Goal: Transaction & Acquisition: Purchase product/service

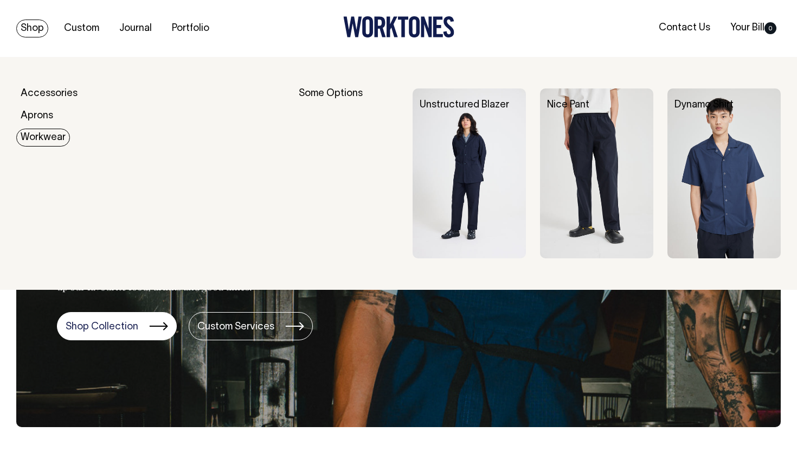
click at [503, 185] on img at bounding box center [469, 173] width 113 height 170
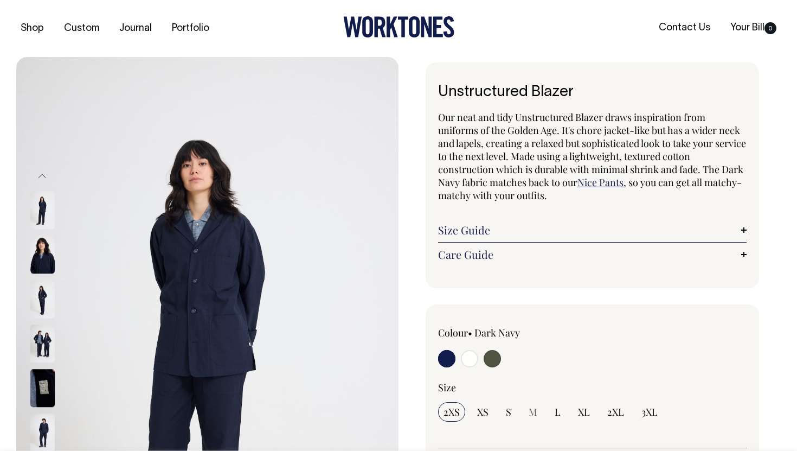
click at [470, 362] on input "radio" at bounding box center [469, 358] width 17 height 17
radio input "true"
select select "Off-White"
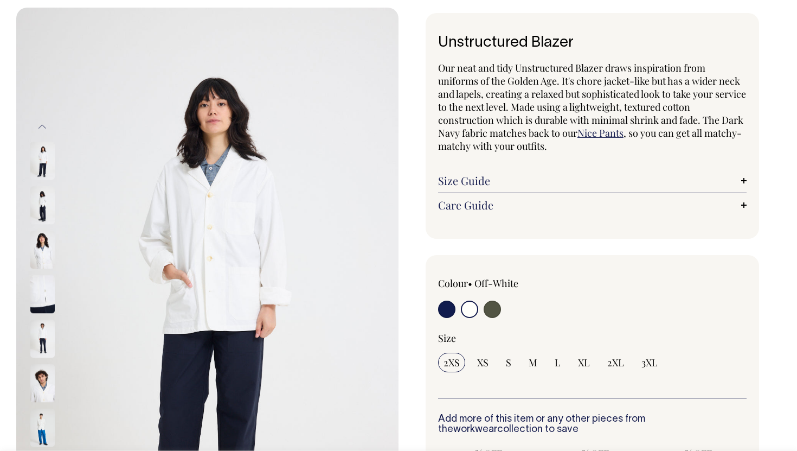
scroll to position [50, 0]
click at [30, 202] on img at bounding box center [42, 205] width 24 height 38
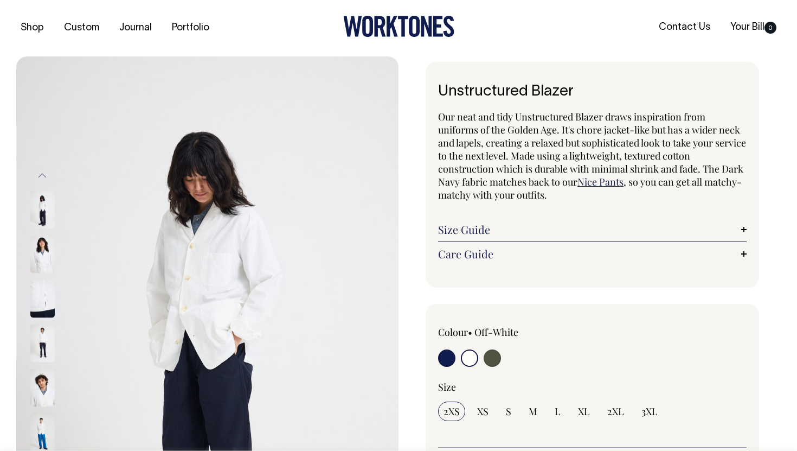
scroll to position [1, 0]
